Goal: Navigation & Orientation: Find specific page/section

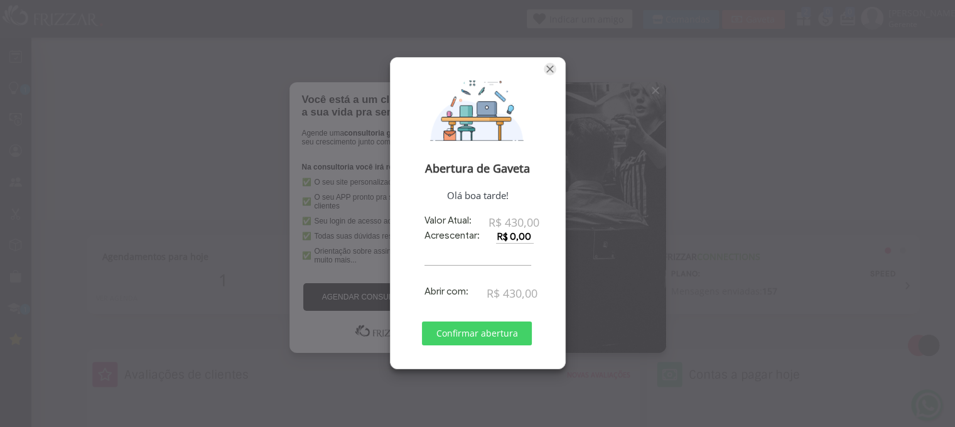
click at [550, 72] on span "Fechar" at bounding box center [550, 69] width 13 height 13
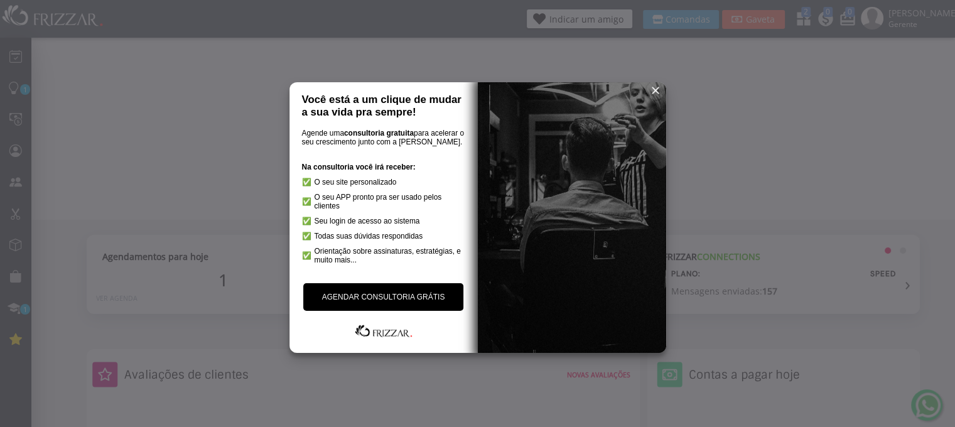
click at [651, 87] on span "reset" at bounding box center [655, 90] width 13 height 13
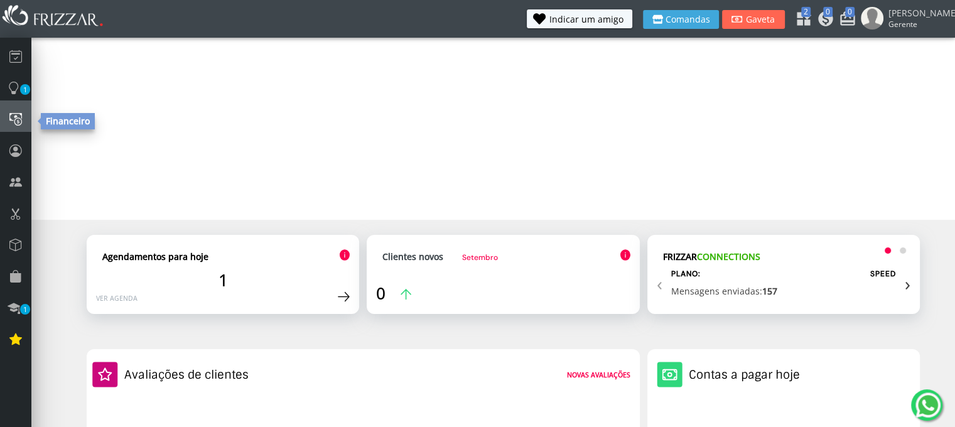
click at [14, 109] on link at bounding box center [15, 115] width 31 height 31
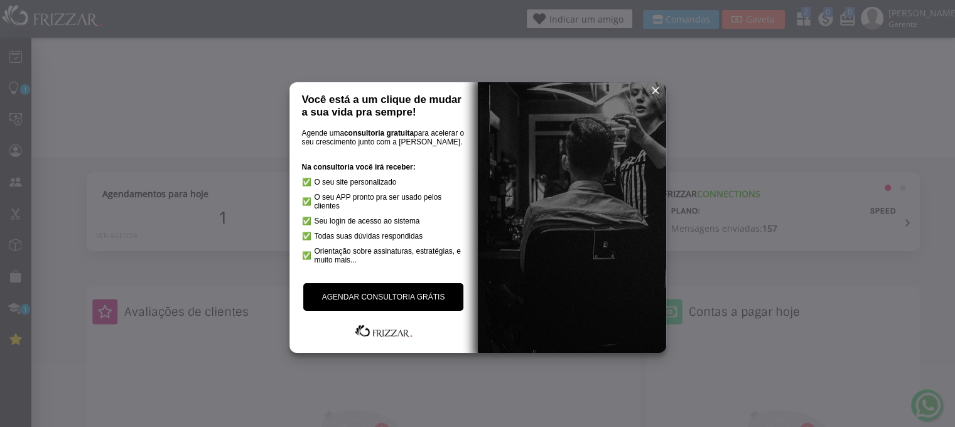
scroll to position [63, 0]
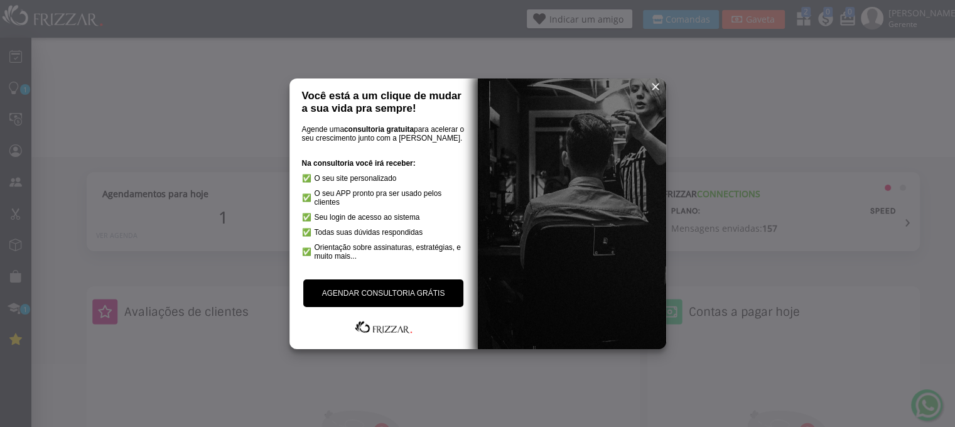
click at [650, 83] on span "reset" at bounding box center [655, 86] width 13 height 13
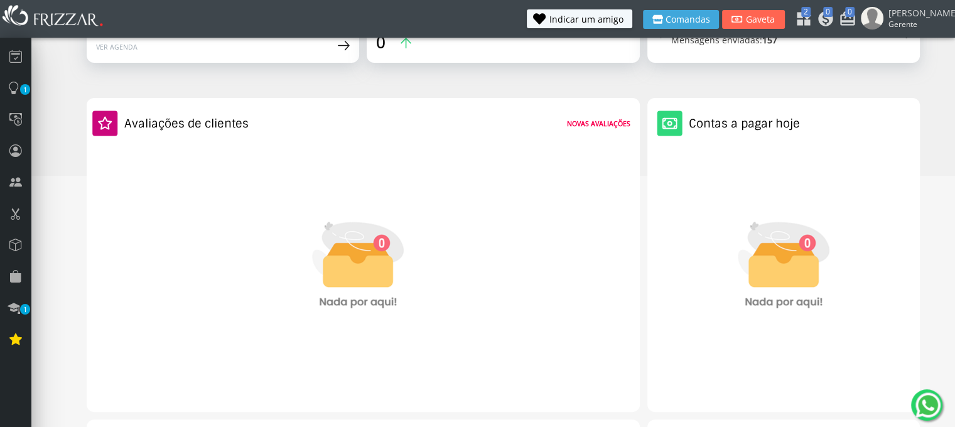
scroll to position [126, 0]
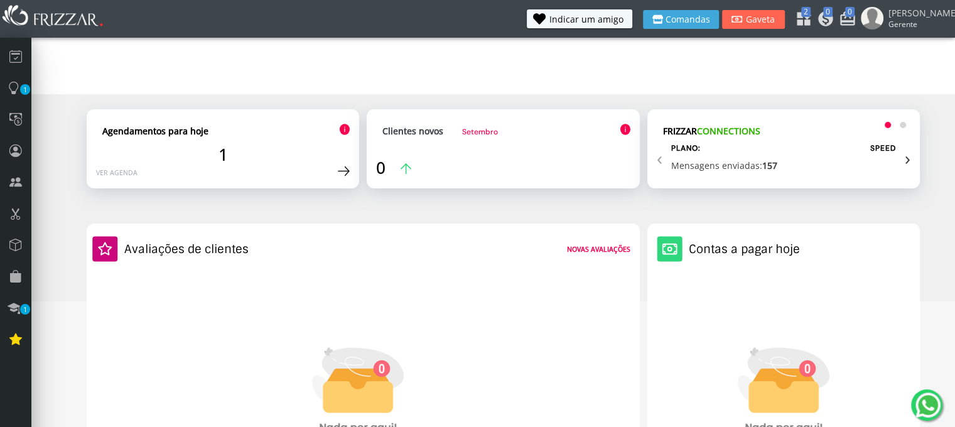
click at [344, 130] on img at bounding box center [344, 130] width 11 height 12
click at [343, 166] on img at bounding box center [344, 171] width 12 height 11
